Goal: Information Seeking & Learning: Compare options

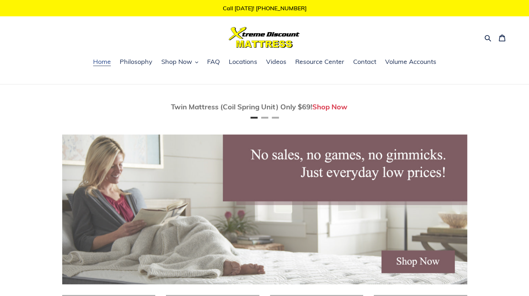
click at [108, 64] on span "Home" at bounding box center [102, 62] width 18 height 9
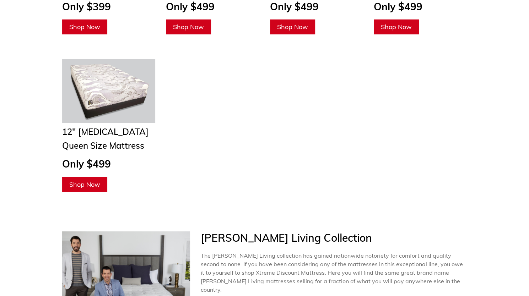
scroll to position [1385, 0]
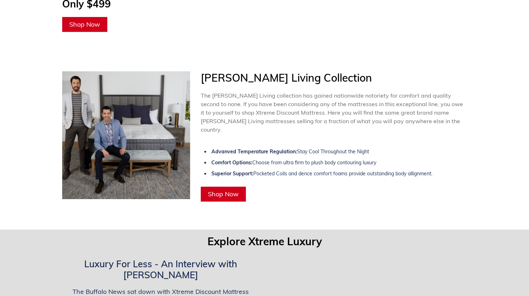
click at [220, 190] on span "Shop Now" at bounding box center [223, 194] width 31 height 8
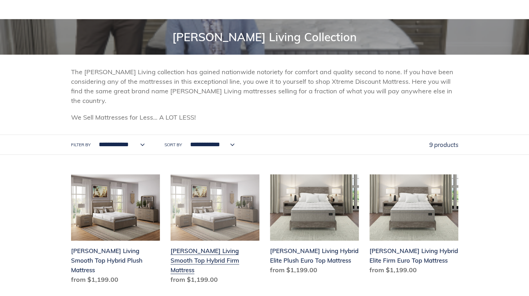
scroll to position [142, 0]
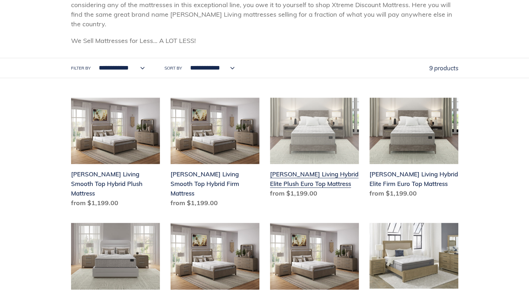
click at [315, 166] on link "[PERSON_NAME] Living Hybrid Elite Plush Euro Top Mattress" at bounding box center [314, 150] width 89 height 104
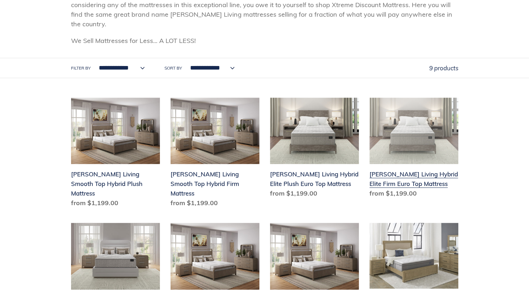
click at [397, 169] on link "[PERSON_NAME] Living Hybrid Elite Firm Euro Top Mattress" at bounding box center [413, 150] width 89 height 104
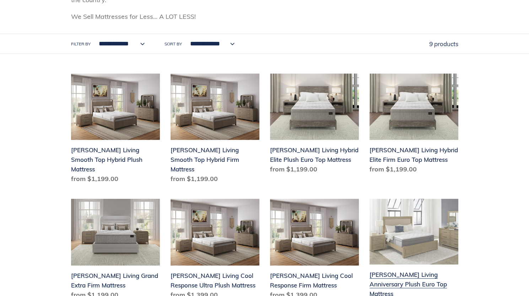
scroll to position [178, 0]
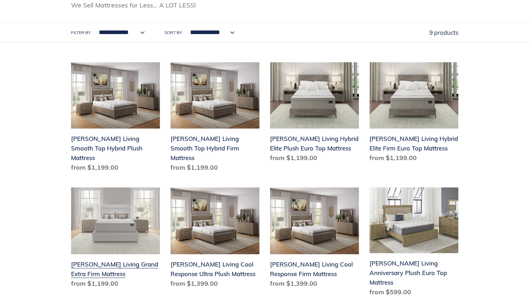
click at [123, 245] on link "Scott Living Grand Extra Firm Mattress" at bounding box center [115, 240] width 89 height 104
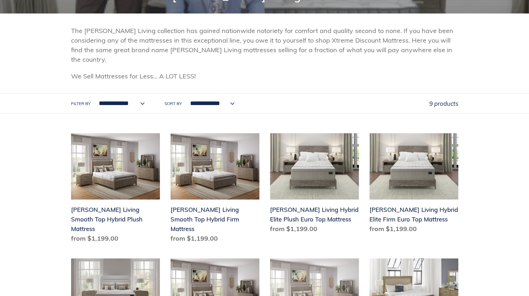
scroll to position [107, 0]
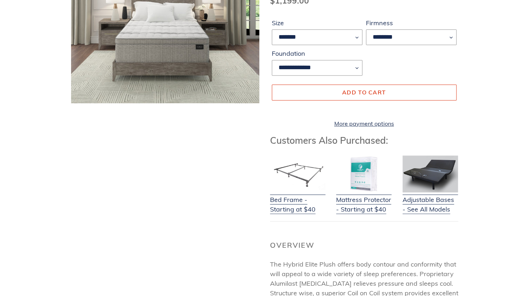
scroll to position [249, 0]
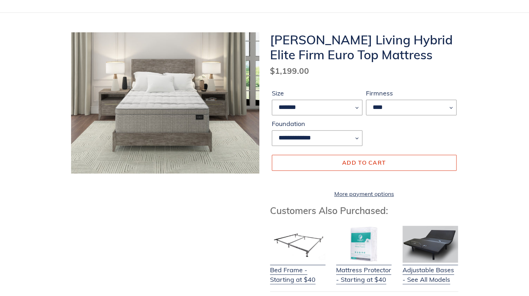
scroll to position [71, 0]
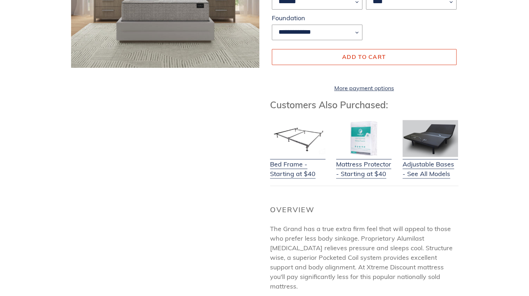
scroll to position [320, 0]
